Goal: Task Accomplishment & Management: Manage account settings

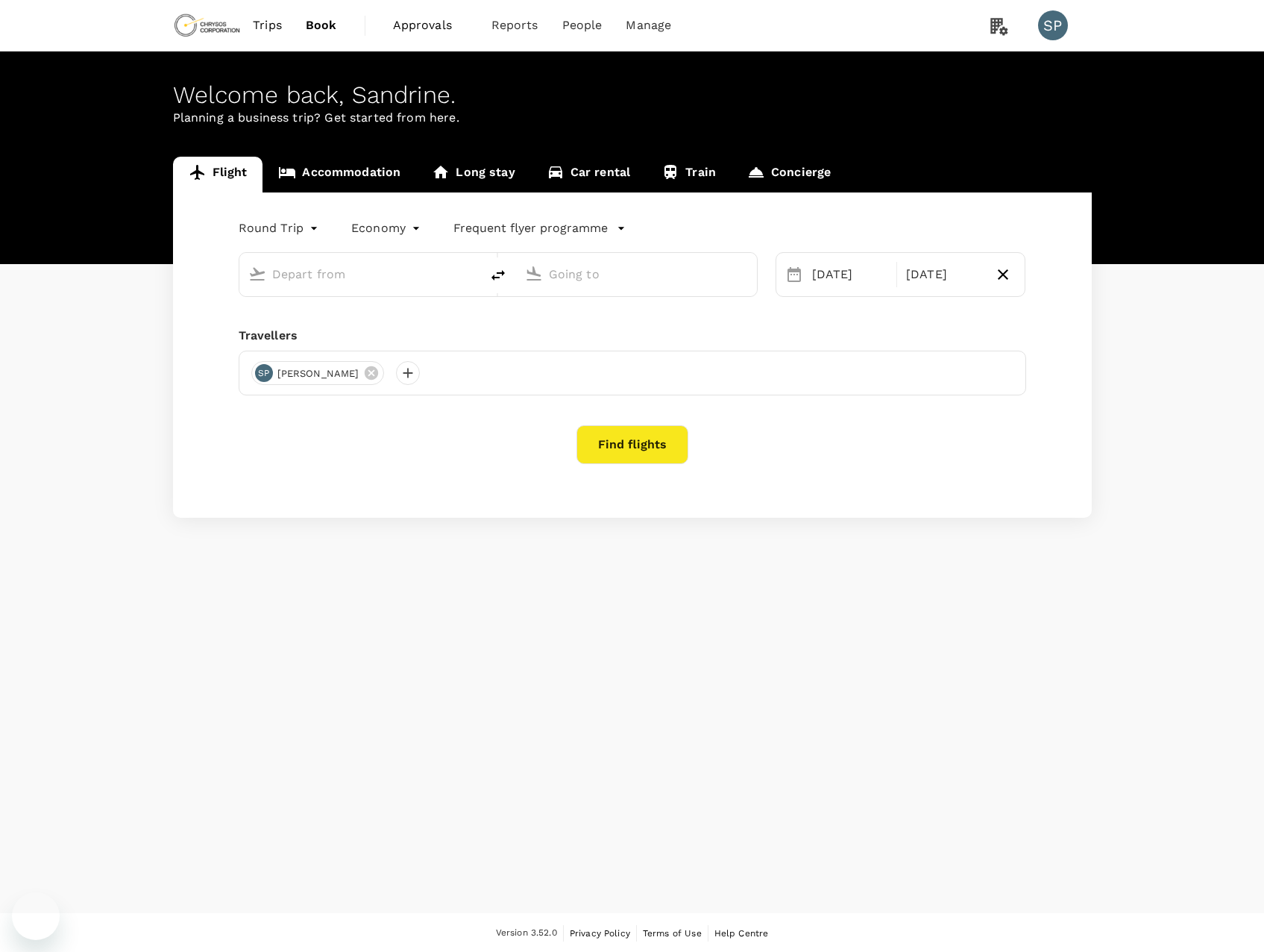
type input "[GEOGRAPHIC_DATA], [GEOGRAPHIC_DATA] (any)"
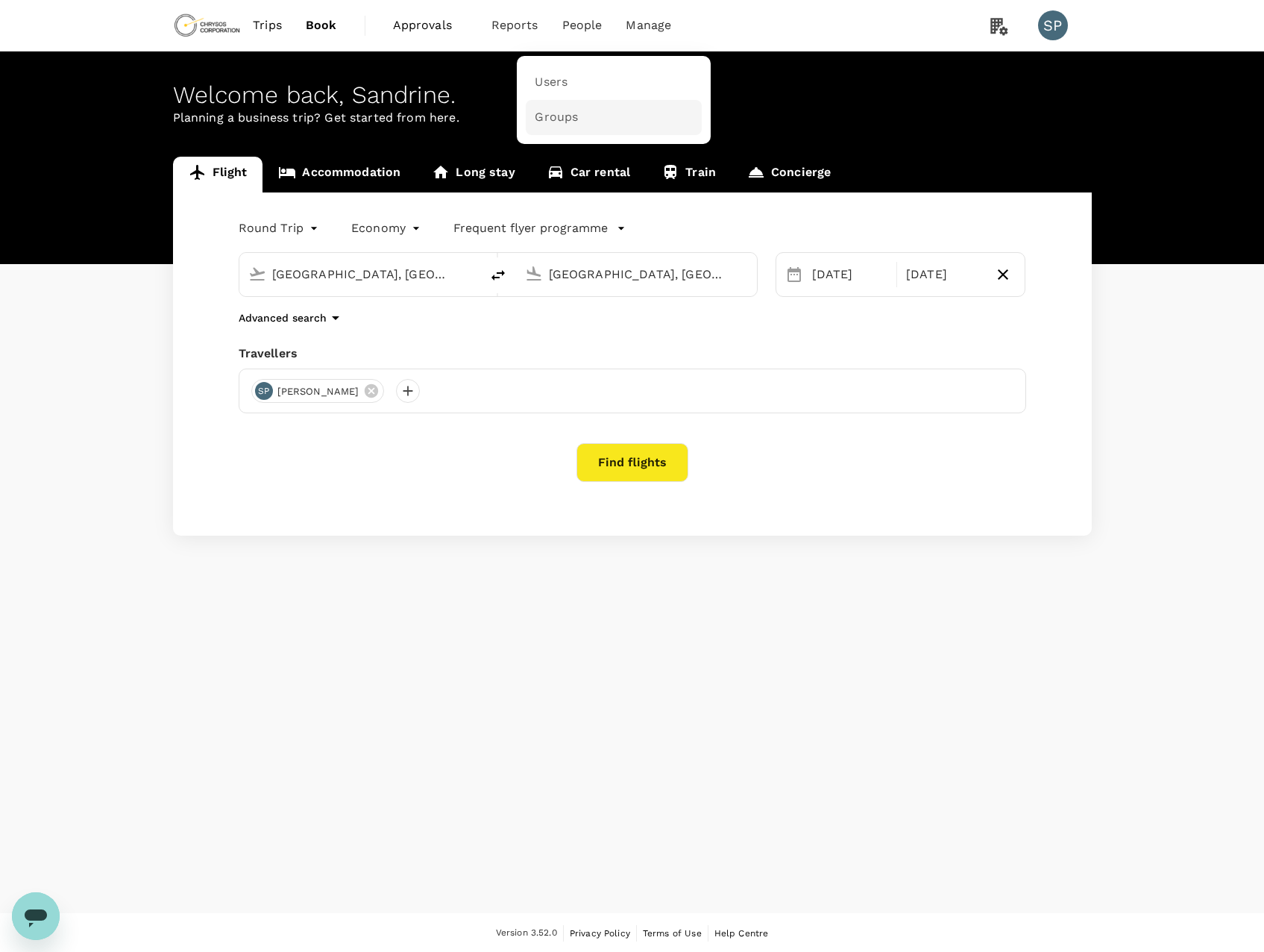
click at [567, 112] on span "Groups" at bounding box center [557, 118] width 43 height 17
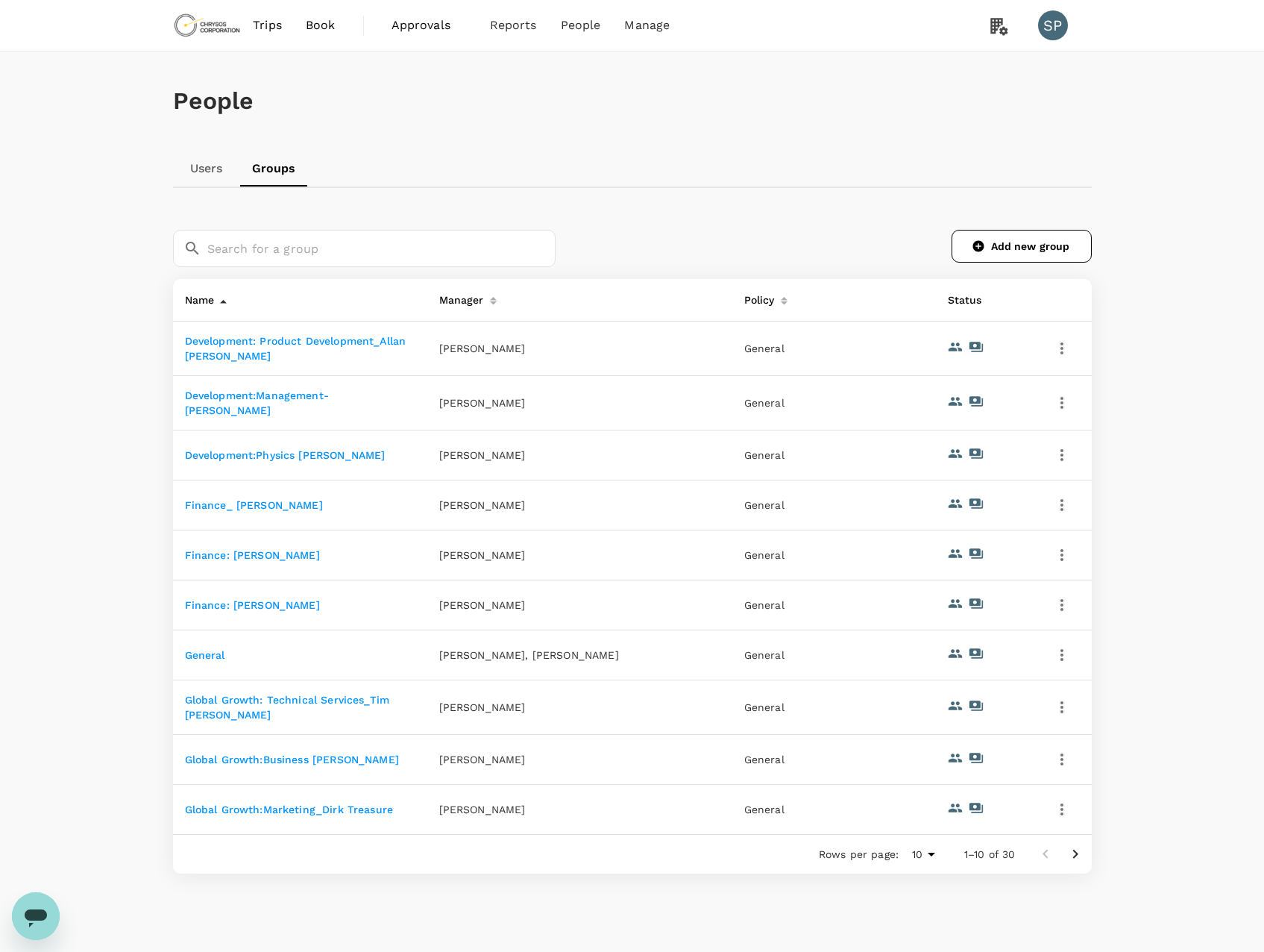
drag, startPoint x: 160, startPoint y: 345, endPoint x: 1123, endPoint y: 825, distance: 1076.0
click at [1123, 825] on div "People Users Groups ​ ​ Add new group Name Manager Policy Status Development: P…" at bounding box center [632, 510] width 1264 height 917
click at [1075, 859] on icon "Go to next page" at bounding box center [1076, 853] width 18 height 18
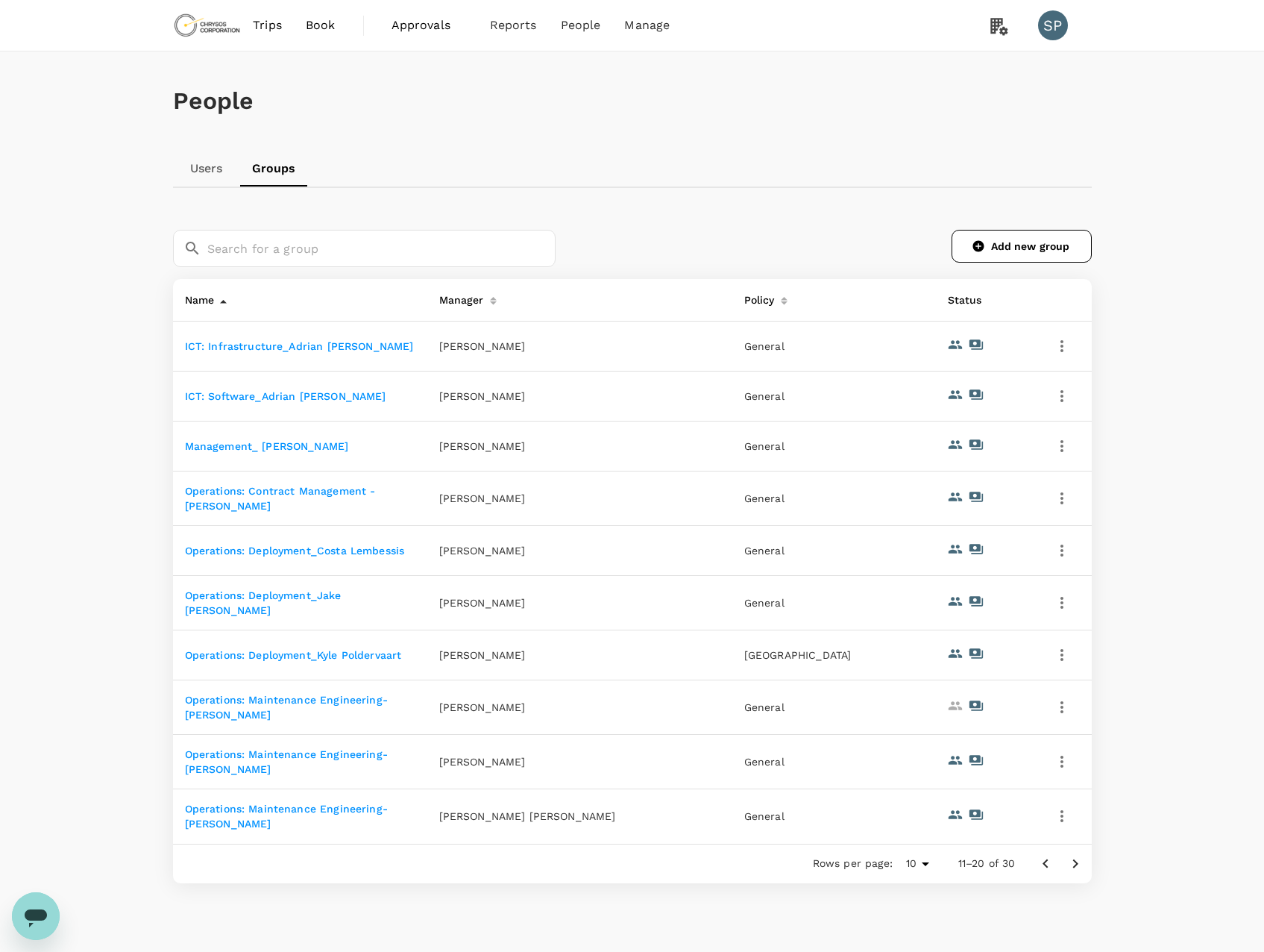
click at [1071, 857] on icon "Go to next page" at bounding box center [1076, 864] width 18 height 18
